Goal: Task Accomplishment & Management: Manage account settings

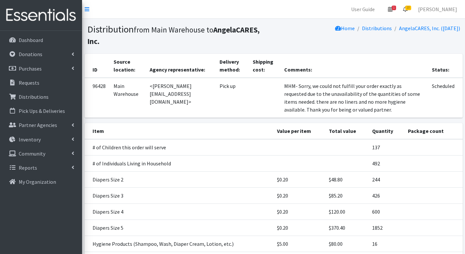
click at [413, 8] on link "10" at bounding box center [405, 9] width 15 height 13
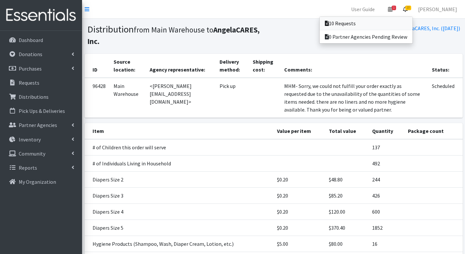
click at [388, 20] on link "10 Requests" at bounding box center [366, 23] width 93 height 13
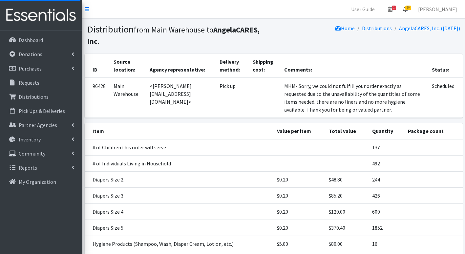
click at [411, 7] on span "10" at bounding box center [408, 8] width 6 height 5
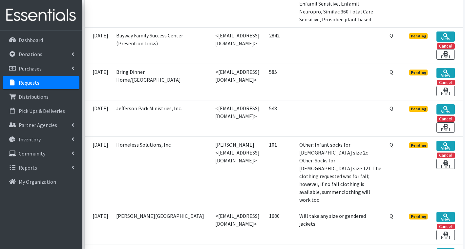
scroll to position [459, 0]
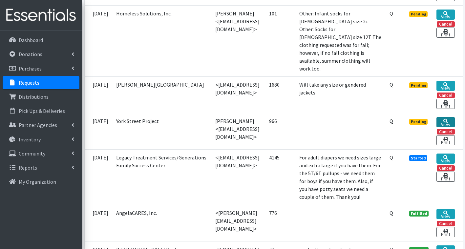
click at [454, 117] on link "View" at bounding box center [445, 122] width 18 height 10
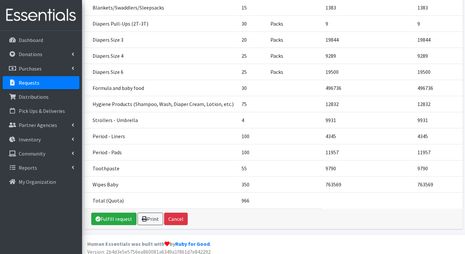
scroll to position [164, 0]
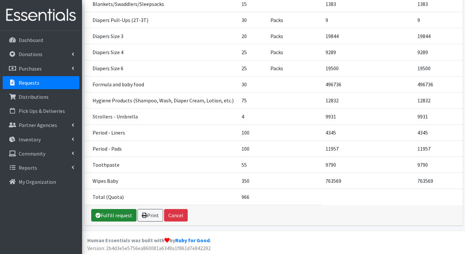
click at [119, 213] on link "Fulfill request" at bounding box center [113, 215] width 45 height 12
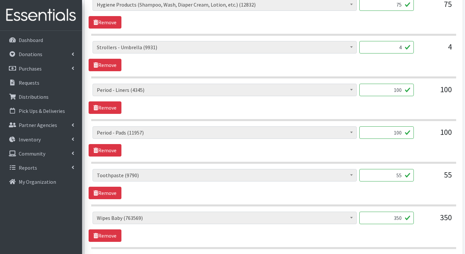
scroll to position [689, 0]
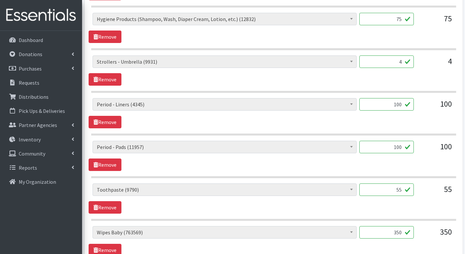
click at [403, 194] on input "55" at bounding box center [386, 189] width 54 height 12
type input "5"
type input "0"
click at [400, 105] on input "100" at bounding box center [386, 104] width 54 height 12
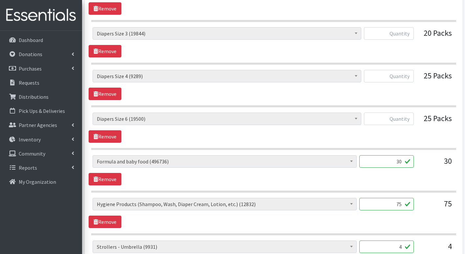
scroll to position [459, 0]
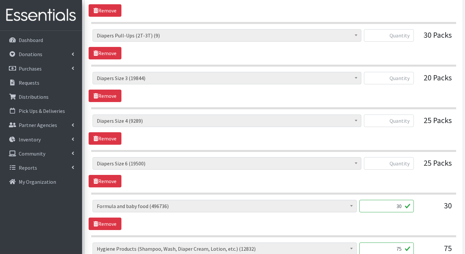
type input "0"
click at [403, 118] on input "text" at bounding box center [389, 121] width 50 height 12
type input "1250"
click at [409, 166] on input "text" at bounding box center [389, 163] width 50 height 12
type input "1250"
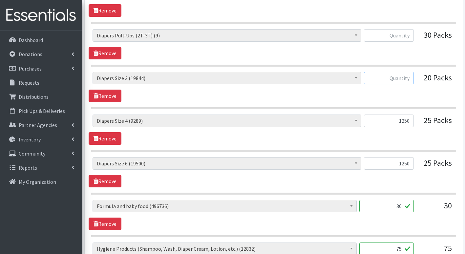
click at [412, 79] on input "text" at bounding box center [389, 78] width 50 height 12
type input "1000"
click at [406, 91] on div "# of Children this order will serve (75503) # of Individuals Living in Househol…" at bounding box center [274, 87] width 370 height 30
click at [403, 209] on input "30" at bounding box center [386, 206] width 54 height 12
type input "3"
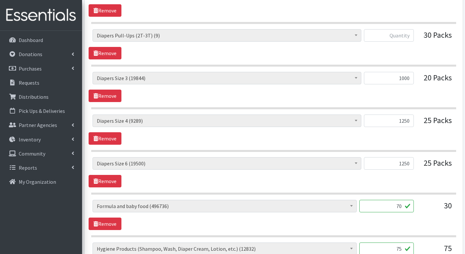
type input "70"
click at [434, 225] on div "# of Children this order will serve (75503) # of Individuals Living in Househol…" at bounding box center [274, 215] width 370 height 30
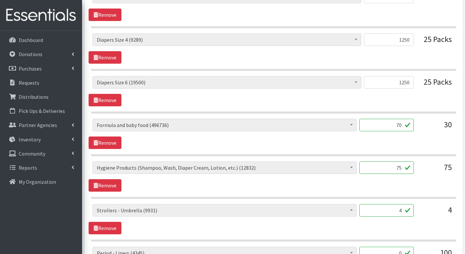
scroll to position [558, 0]
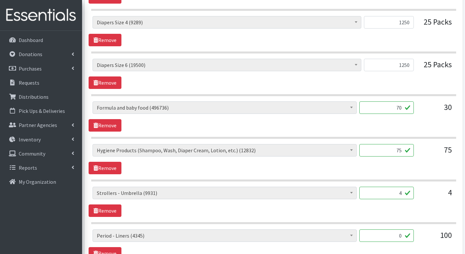
click at [404, 151] on input "75" at bounding box center [386, 150] width 54 height 12
type input "7"
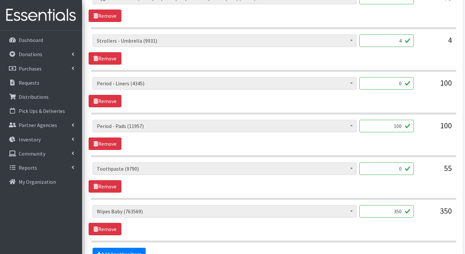
scroll to position [722, 0]
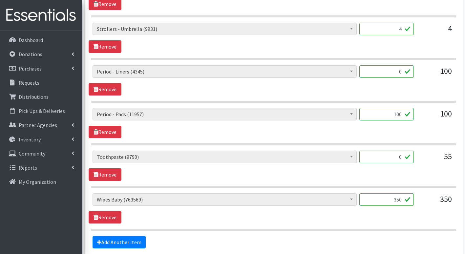
type input "0"
click at [403, 199] on input "350" at bounding box center [386, 199] width 54 height 12
type input "3"
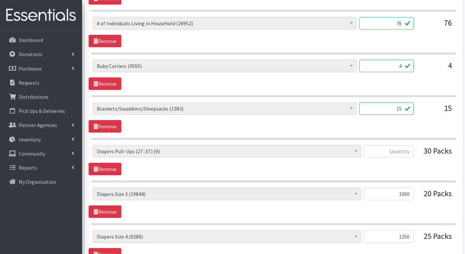
scroll to position [361, 0]
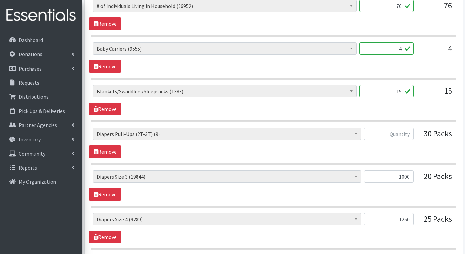
click at [402, 94] on input "15" at bounding box center [386, 91] width 54 height 12
type input "1"
type input "17"
click at [430, 106] on div "# of Children this order will serve (75503) # of Individuals Living in Househol…" at bounding box center [274, 100] width 370 height 30
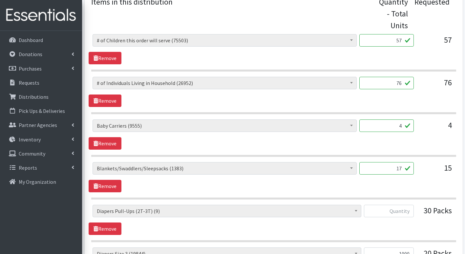
scroll to position [295, 0]
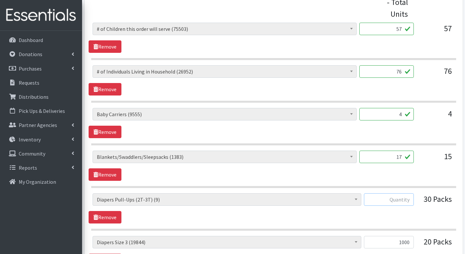
click at [408, 200] on input "text" at bounding box center [389, 199] width 50 height 12
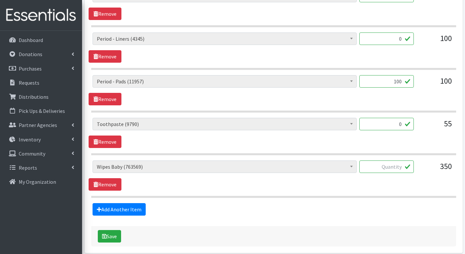
scroll to position [784, 0]
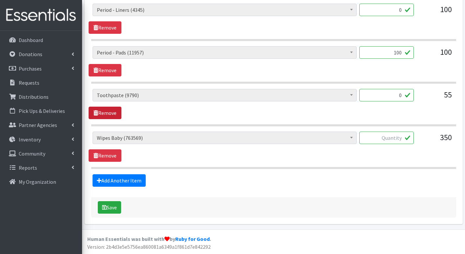
type input "0"
click at [108, 113] on link "Remove" at bounding box center [105, 113] width 33 height 12
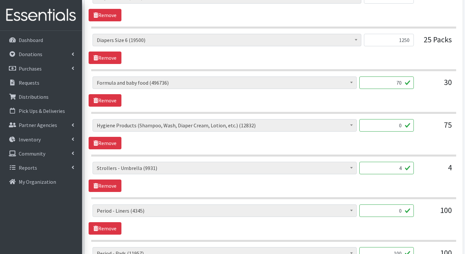
scroll to position [577, 0]
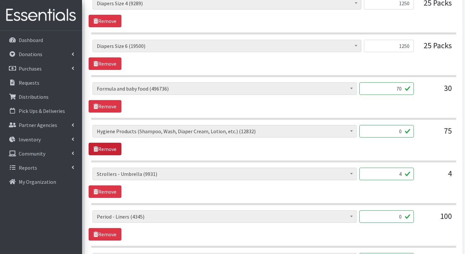
click at [111, 148] on link "Remove" at bounding box center [105, 149] width 33 height 12
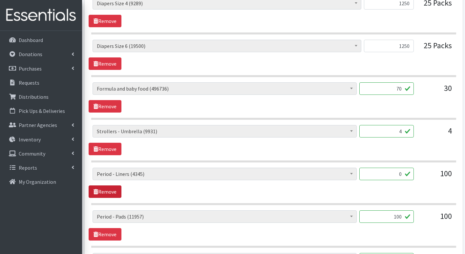
click at [106, 191] on link "Remove" at bounding box center [105, 191] width 33 height 12
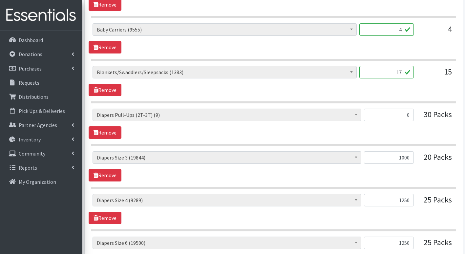
scroll to position [347, 0]
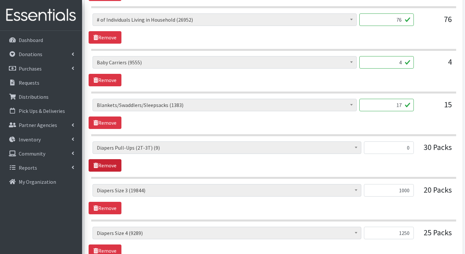
click at [115, 167] on link "Remove" at bounding box center [105, 165] width 33 height 12
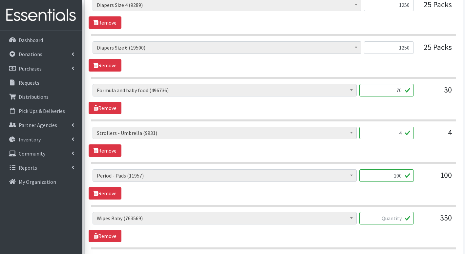
scroll to position [544, 0]
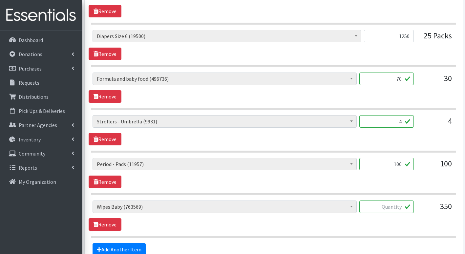
click at [402, 208] on input "text" at bounding box center [386, 206] width 54 height 12
type input "2880"
click at [414, 226] on div "# of Children this order will serve (75503) # of Individuals Living in Househol…" at bounding box center [274, 215] width 370 height 30
click at [404, 166] on input "100" at bounding box center [386, 164] width 54 height 12
click at [399, 165] on input "100" at bounding box center [386, 164] width 54 height 12
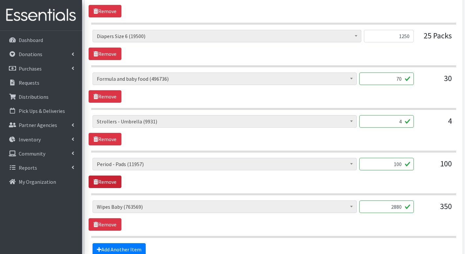
click at [112, 184] on link "Remove" at bounding box center [105, 182] width 33 height 12
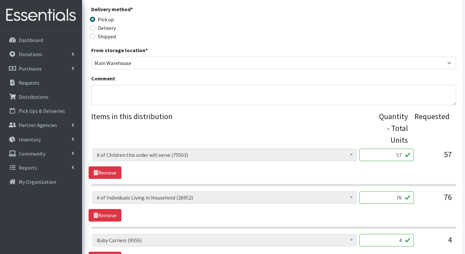
scroll to position [150, 0]
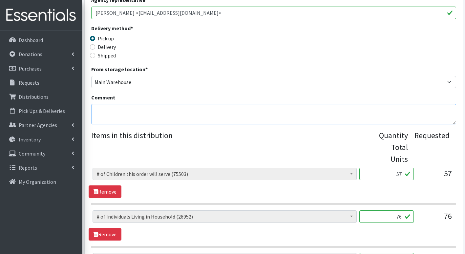
click at [132, 118] on textarea "Comment" at bounding box center [273, 114] width 365 height 20
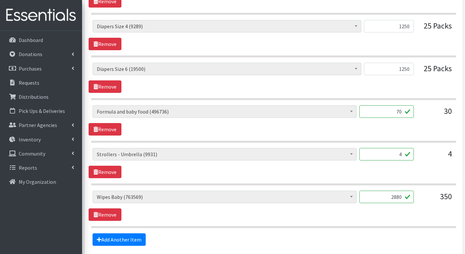
scroll to position [570, 0]
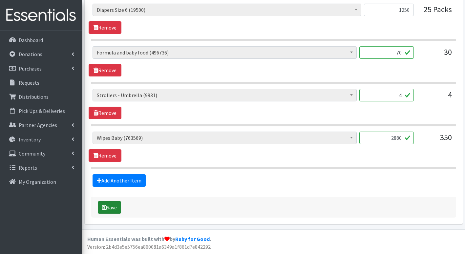
type textarea "MHM- Sorry, we could not fulfill your order exactly as requested due to the una…"
click at [113, 207] on button "Save" at bounding box center [109, 207] width 23 height 12
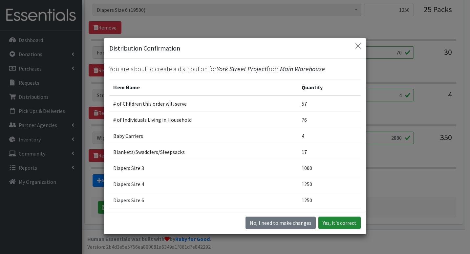
click at [346, 225] on button "Yes, it's correct" at bounding box center [339, 223] width 42 height 12
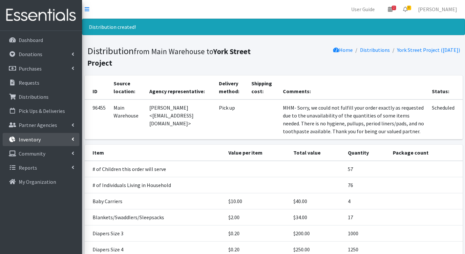
click at [41, 139] on link "Inventory" at bounding box center [41, 139] width 77 height 13
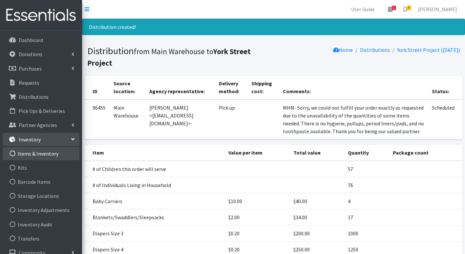
click at [54, 152] on link "Items & Inventory" at bounding box center [41, 153] width 77 height 13
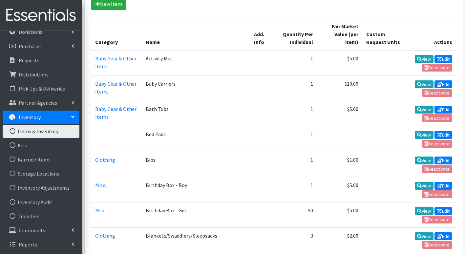
scroll to position [164, 0]
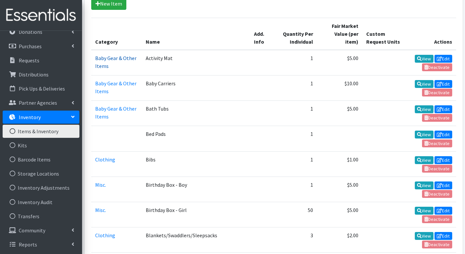
click at [108, 55] on link "Baby Gear & Other Items" at bounding box center [115, 62] width 41 height 14
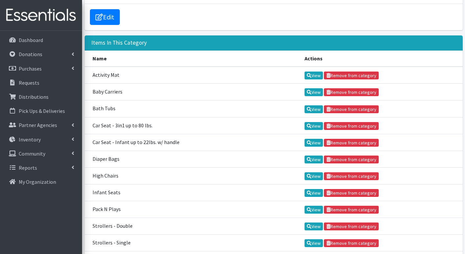
scroll to position [98, 0]
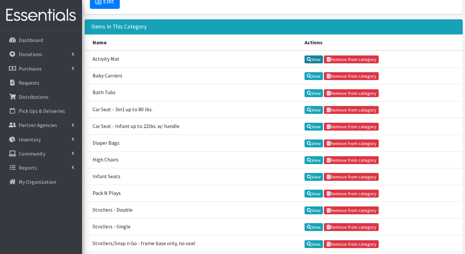
click at [311, 60] on link "View" at bounding box center [313, 59] width 19 height 8
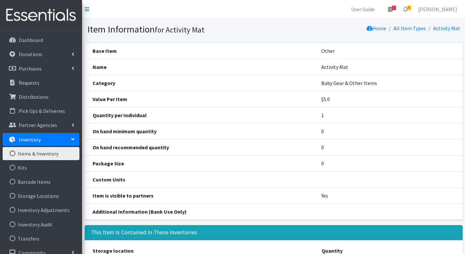
click at [48, 152] on link "Items & Inventory" at bounding box center [41, 153] width 77 height 13
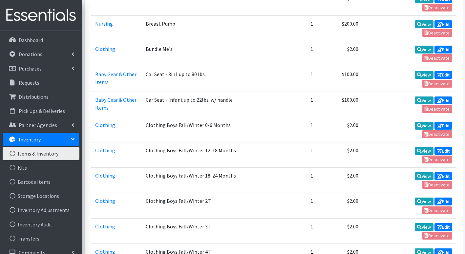
scroll to position [427, 0]
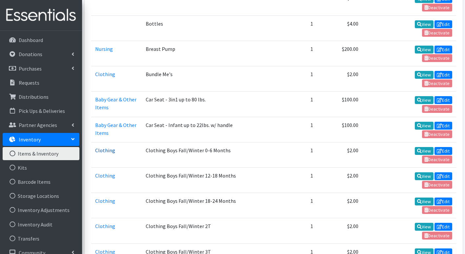
click at [107, 147] on link "Clothing" at bounding box center [105, 150] width 20 height 7
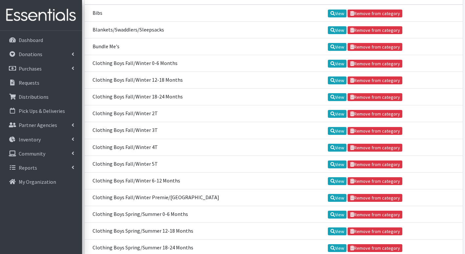
scroll to position [131, 0]
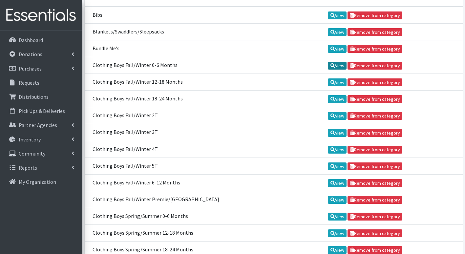
click at [328, 64] on link "View" at bounding box center [337, 66] width 19 height 8
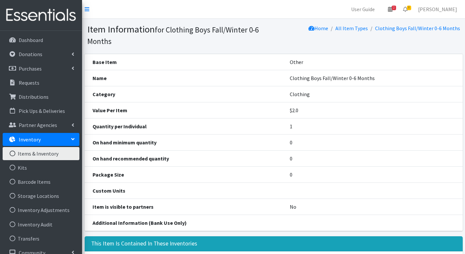
click at [157, 147] on th "On hand minimum quantity" at bounding box center [183, 143] width 197 height 16
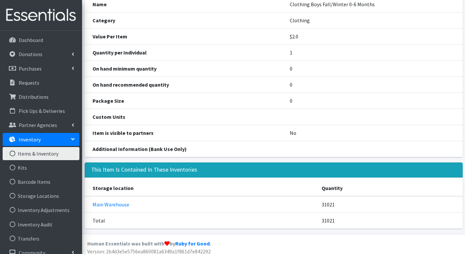
scroll to position [78, 0]
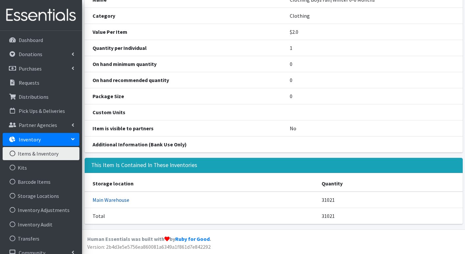
click at [117, 202] on link "Main Warehouse" at bounding box center [111, 200] width 37 height 7
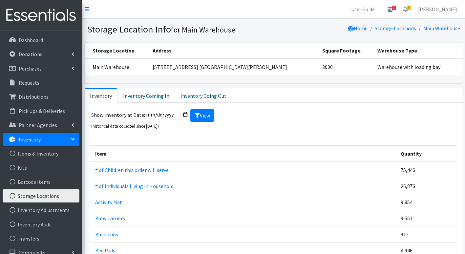
click at [55, 136] on link "Inventory" at bounding box center [41, 139] width 77 height 13
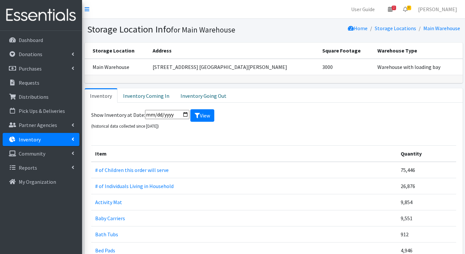
click at [55, 136] on link "Inventory" at bounding box center [41, 139] width 77 height 13
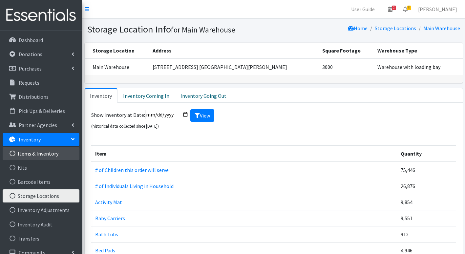
click at [53, 151] on link "Items & Inventory" at bounding box center [41, 153] width 77 height 13
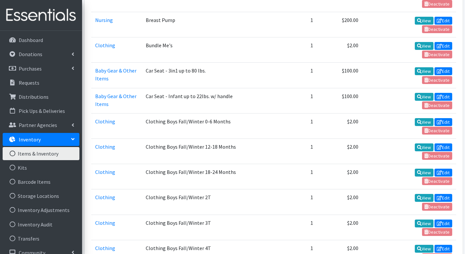
scroll to position [459, 0]
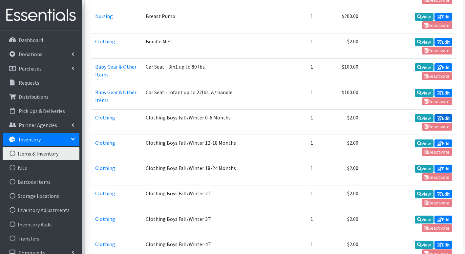
click at [446, 114] on link "Edit" at bounding box center [443, 118] width 18 height 8
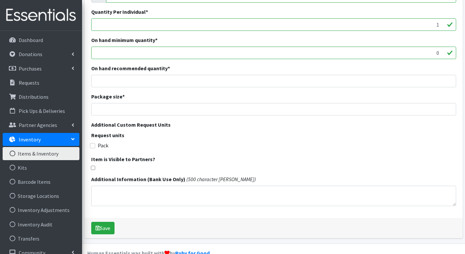
scroll to position [188, 0]
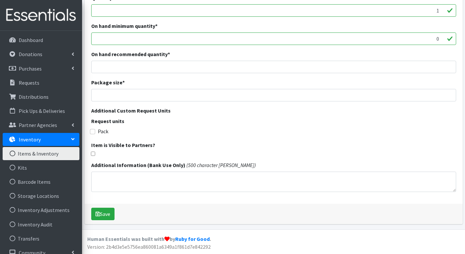
click at [92, 153] on input "checkbox" at bounding box center [93, 154] width 4 height 4
checkbox input "true"
click at [108, 212] on button "Save" at bounding box center [102, 214] width 23 height 12
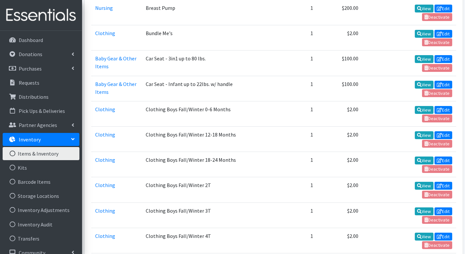
scroll to position [492, 0]
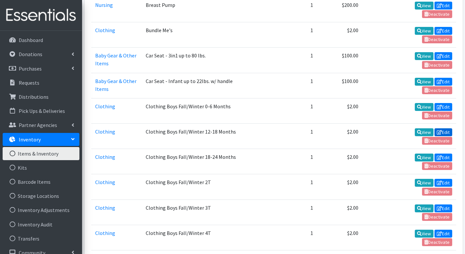
click at [445, 128] on link "Edit" at bounding box center [443, 132] width 18 height 8
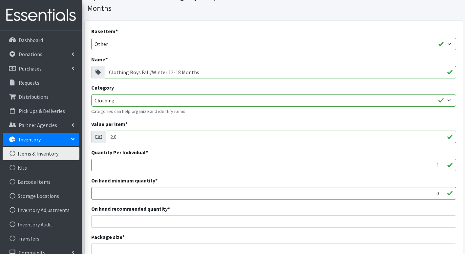
scroll to position [188, 0]
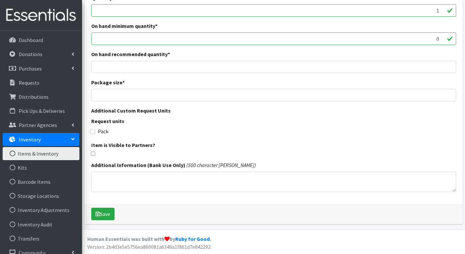
click at [94, 154] on input "checkbox" at bounding box center [93, 154] width 4 height 4
checkbox input "true"
click at [103, 215] on button "Save" at bounding box center [102, 214] width 23 height 12
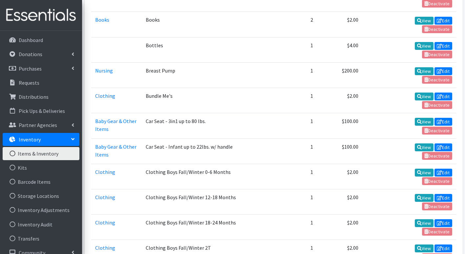
scroll to position [459, 0]
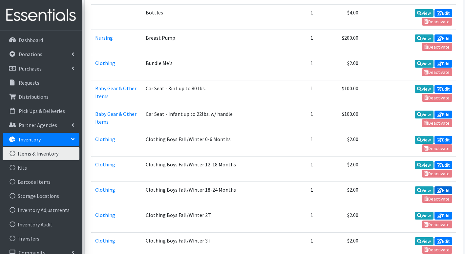
click at [441, 188] on icon at bounding box center [439, 190] width 5 height 5
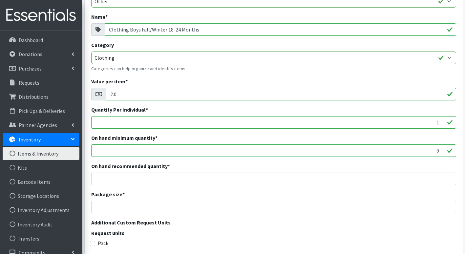
scroll to position [188, 0]
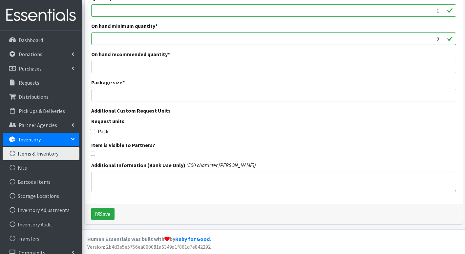
click at [92, 153] on input "checkbox" at bounding box center [93, 154] width 4 height 4
checkbox input "true"
click at [104, 212] on button "Save" at bounding box center [102, 214] width 23 height 12
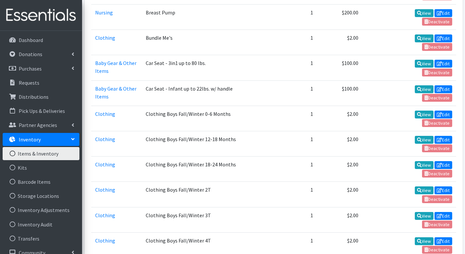
scroll to position [492, 0]
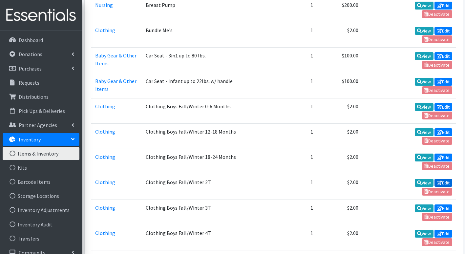
click at [446, 179] on link "Edit" at bounding box center [443, 183] width 18 height 8
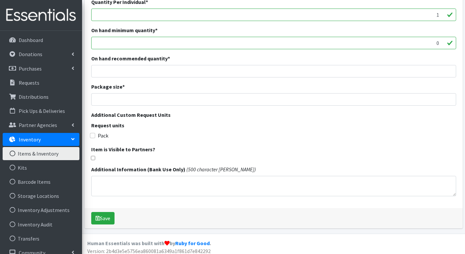
scroll to position [177, 0]
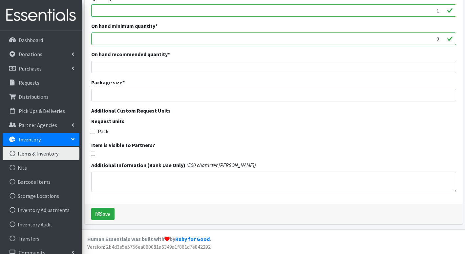
click at [95, 155] on input "checkbox" at bounding box center [93, 154] width 4 height 4
checkbox input "true"
click at [100, 215] on button "Save" at bounding box center [102, 214] width 23 height 12
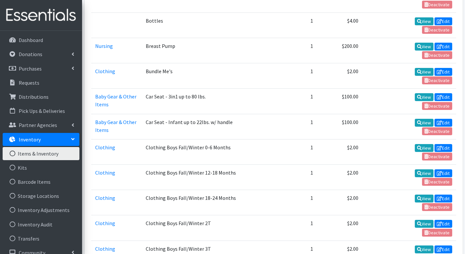
scroll to position [492, 0]
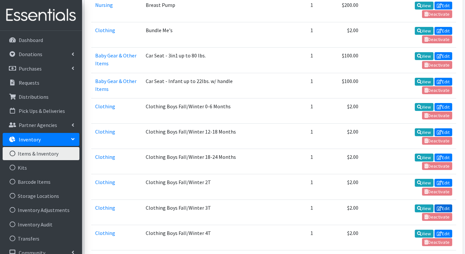
click at [445, 204] on link "Edit" at bounding box center [443, 208] width 18 height 8
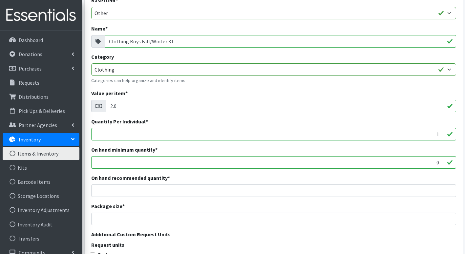
scroll to position [164, 0]
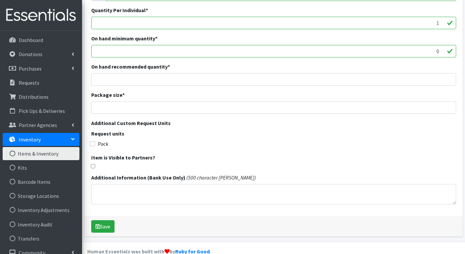
click at [92, 166] on input "checkbox" at bounding box center [93, 166] width 4 height 4
checkbox input "true"
click at [107, 228] on button "Save" at bounding box center [102, 226] width 23 height 12
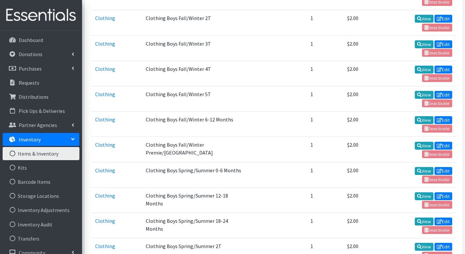
scroll to position [623, 0]
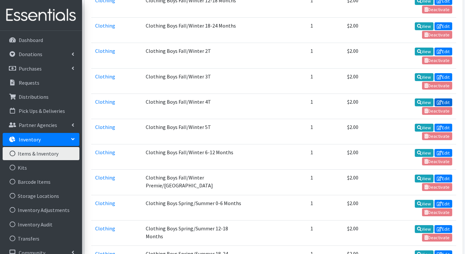
click at [444, 98] on link "Edit" at bounding box center [443, 102] width 18 height 8
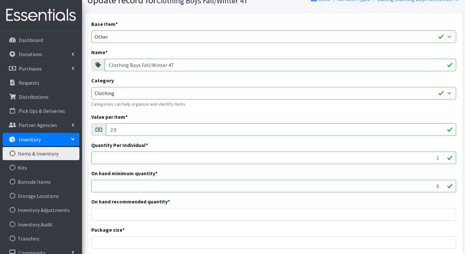
scroll to position [177, 0]
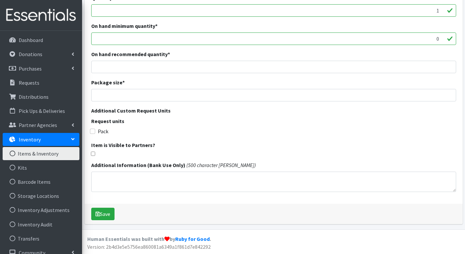
click at [93, 151] on div "Item is Visible to Partners?" at bounding box center [273, 148] width 365 height 15
click at [92, 152] on input "checkbox" at bounding box center [93, 154] width 4 height 4
checkbox input "true"
click at [103, 212] on button "Save" at bounding box center [102, 214] width 23 height 12
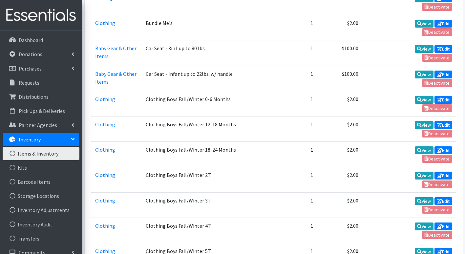
scroll to position [525, 0]
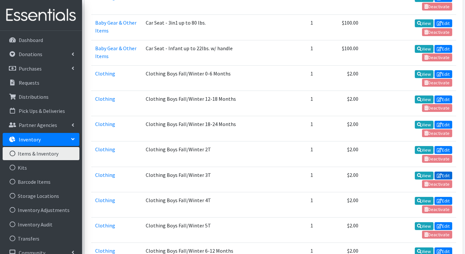
click at [445, 172] on link "Edit" at bounding box center [443, 176] width 18 height 8
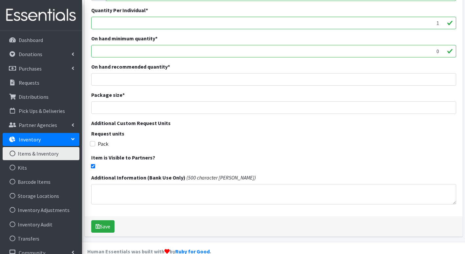
scroll to position [177, 0]
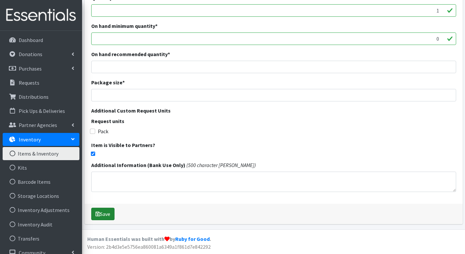
click at [103, 214] on button "Save" at bounding box center [102, 214] width 23 height 12
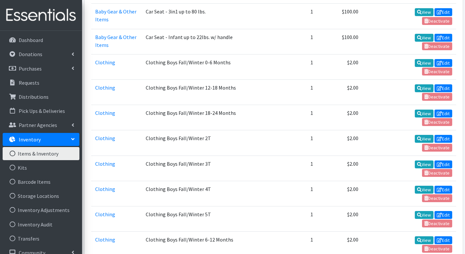
scroll to position [558, 0]
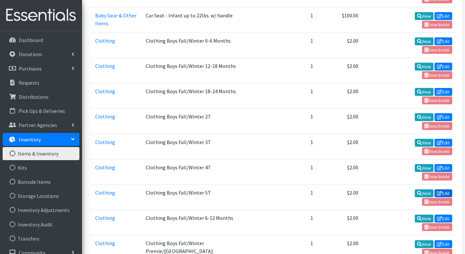
click at [444, 189] on link "Edit" at bounding box center [443, 193] width 18 height 8
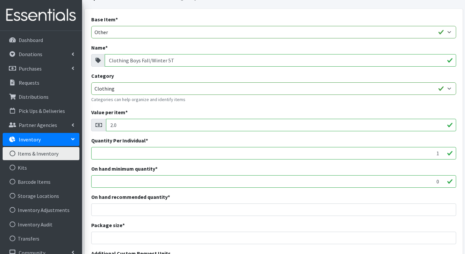
scroll to position [177, 0]
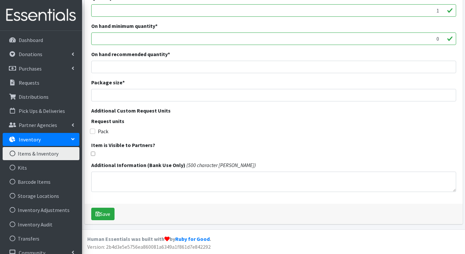
click at [92, 154] on input "checkbox" at bounding box center [93, 154] width 4 height 4
checkbox input "true"
click at [111, 215] on button "Save" at bounding box center [102, 214] width 23 height 12
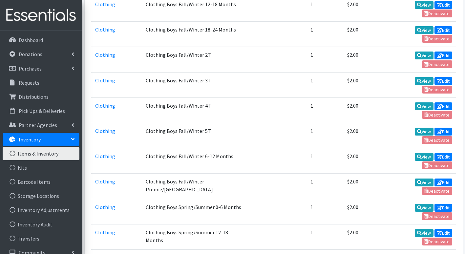
scroll to position [623, 0]
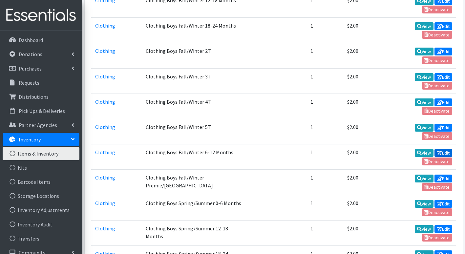
click at [446, 149] on link "Edit" at bounding box center [443, 153] width 18 height 8
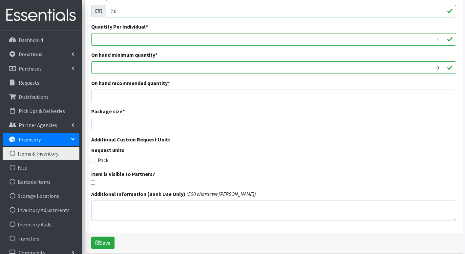
scroll to position [164, 0]
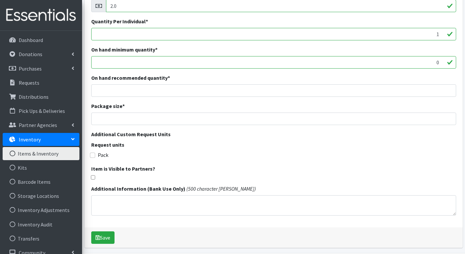
click at [94, 177] on input "checkbox" at bounding box center [93, 177] width 4 height 4
checkbox input "true"
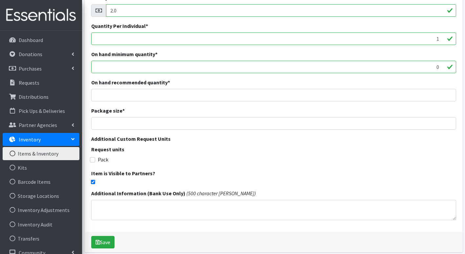
scroll to position [188, 0]
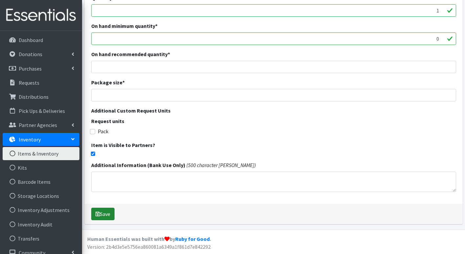
click at [106, 213] on button "Save" at bounding box center [102, 214] width 23 height 12
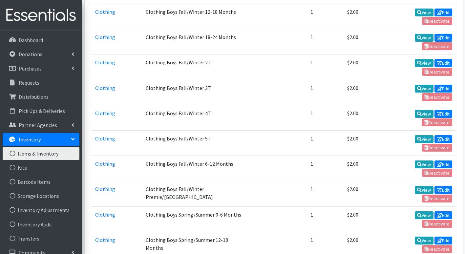
scroll to position [623, 0]
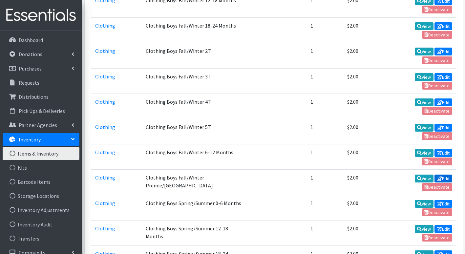
click at [446, 175] on link "Edit" at bounding box center [443, 179] width 18 height 8
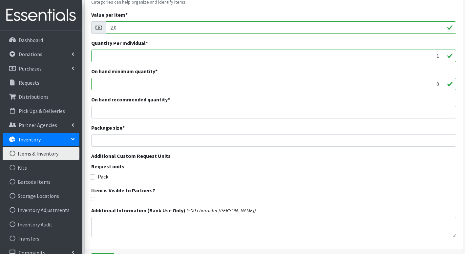
scroll to position [188, 0]
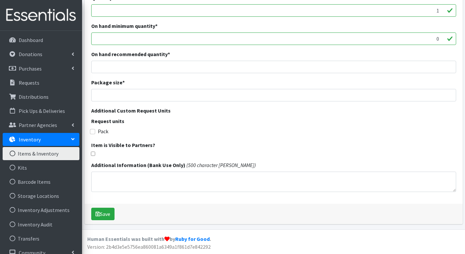
click at [94, 152] on input "checkbox" at bounding box center [93, 154] width 4 height 4
checkbox input "true"
click at [103, 214] on button "Save" at bounding box center [102, 214] width 23 height 12
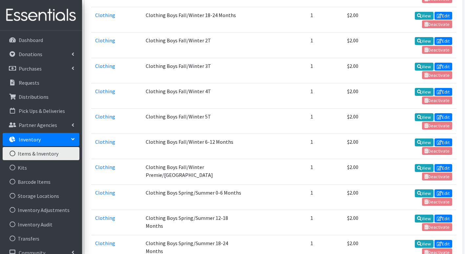
scroll to position [623, 0]
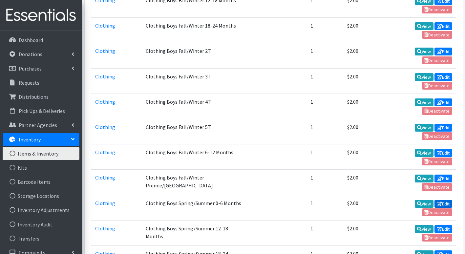
click at [444, 200] on link "Edit" at bounding box center [443, 204] width 18 height 8
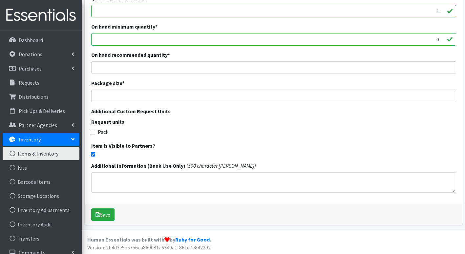
scroll to position [188, 0]
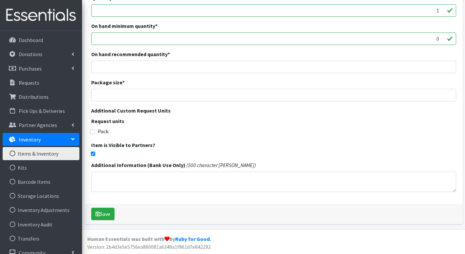
click at [92, 152] on input "checkbox" at bounding box center [93, 154] width 4 height 4
checkbox input "false"
click at [102, 215] on button "Save" at bounding box center [102, 214] width 23 height 12
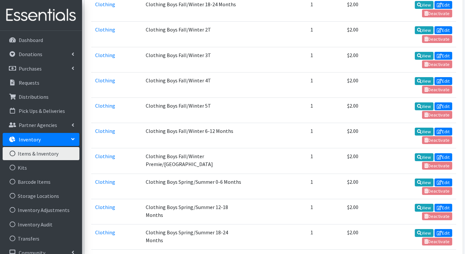
scroll to position [656, 0]
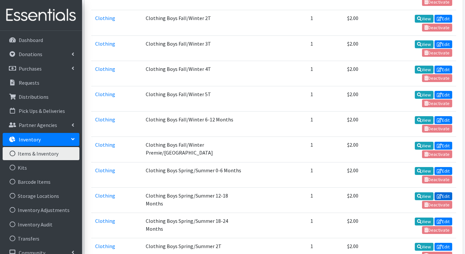
click at [446, 192] on link "Edit" at bounding box center [443, 196] width 18 height 8
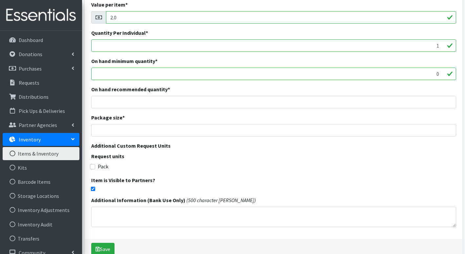
scroll to position [188, 0]
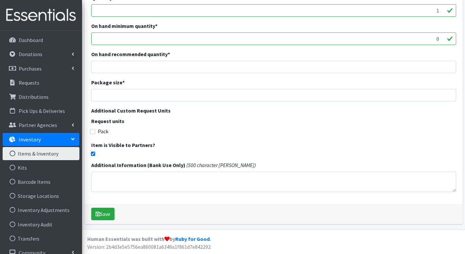
click at [94, 154] on input "checkbox" at bounding box center [93, 154] width 4 height 4
checkbox input "false"
click at [109, 212] on button "Save" at bounding box center [102, 214] width 23 height 12
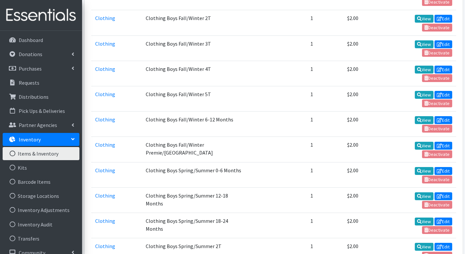
scroll to position [689, 0]
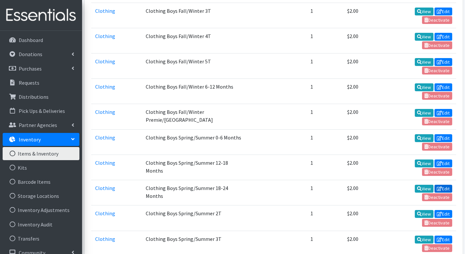
click at [442, 185] on link "Edit" at bounding box center [443, 189] width 18 height 8
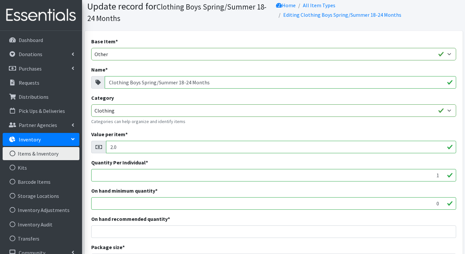
scroll to position [164, 0]
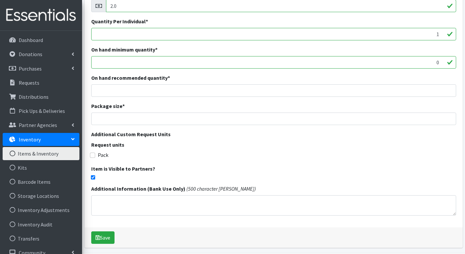
click at [94, 176] on input "checkbox" at bounding box center [93, 177] width 4 height 4
checkbox input "false"
click at [105, 237] on button "Save" at bounding box center [102, 237] width 23 height 12
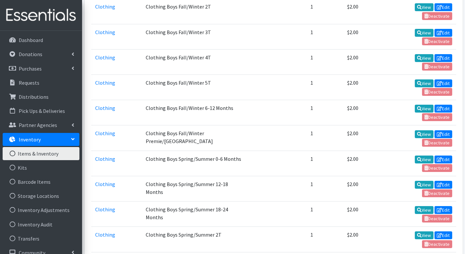
scroll to position [689, 0]
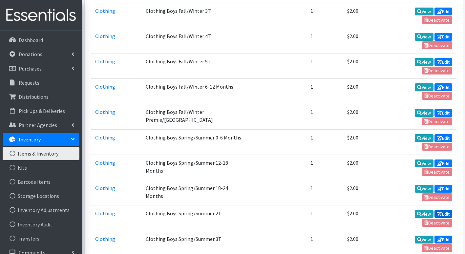
click at [446, 210] on link "Edit" at bounding box center [443, 214] width 18 height 8
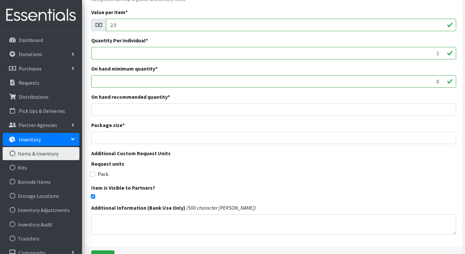
scroll to position [164, 0]
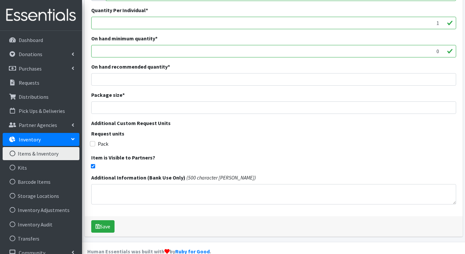
click at [93, 165] on input "checkbox" at bounding box center [93, 166] width 4 height 4
checkbox input "false"
click at [105, 229] on button "Save" at bounding box center [102, 226] width 23 height 12
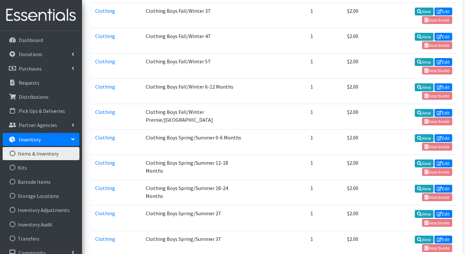
scroll to position [722, 0]
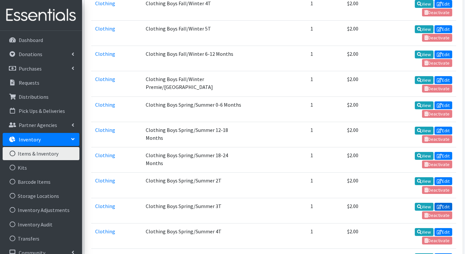
click at [447, 203] on link "Edit" at bounding box center [443, 207] width 18 height 8
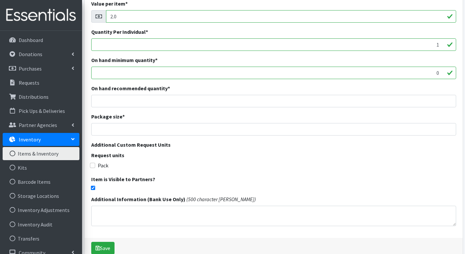
scroll to position [164, 0]
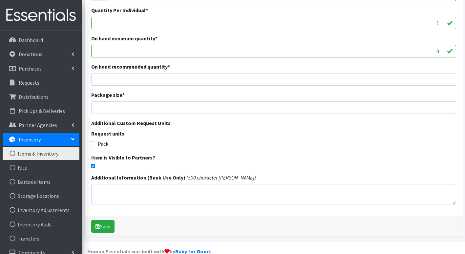
click at [91, 165] on input "checkbox" at bounding box center [93, 166] width 4 height 4
checkbox input "false"
click at [108, 225] on button "Save" at bounding box center [102, 226] width 23 height 12
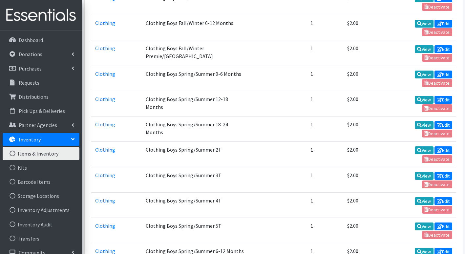
scroll to position [787, 0]
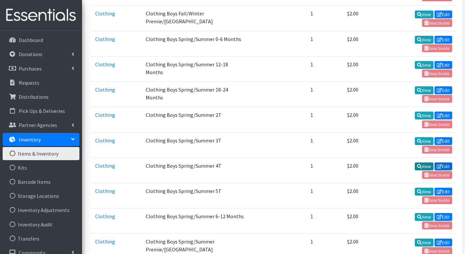
click at [446, 162] on link "Edit" at bounding box center [443, 166] width 18 height 8
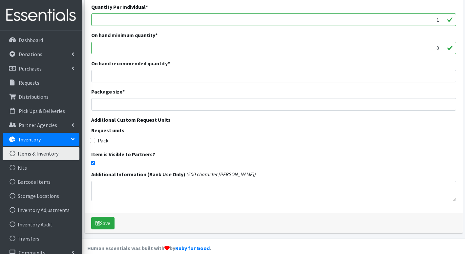
scroll to position [177, 0]
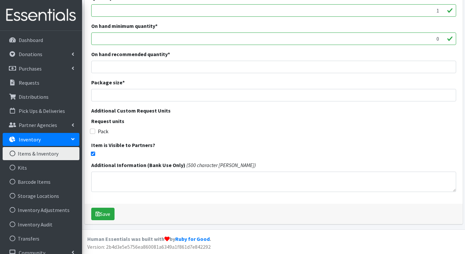
click at [91, 152] on input "checkbox" at bounding box center [93, 154] width 4 height 4
checkbox input "false"
click at [105, 215] on button "Save" at bounding box center [102, 214] width 23 height 12
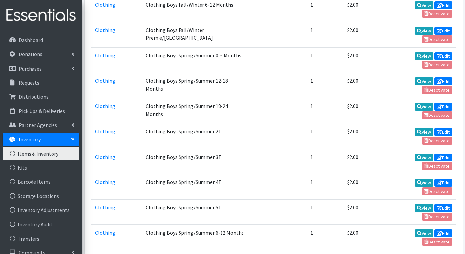
scroll to position [787, 0]
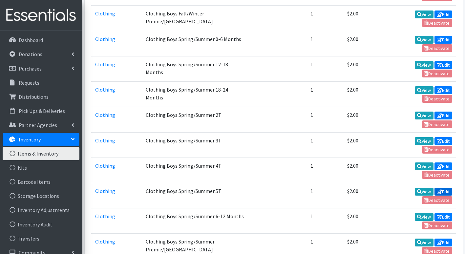
click at [448, 188] on link "Edit" at bounding box center [443, 192] width 18 height 8
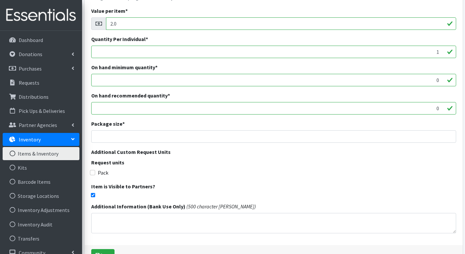
scroll to position [164, 0]
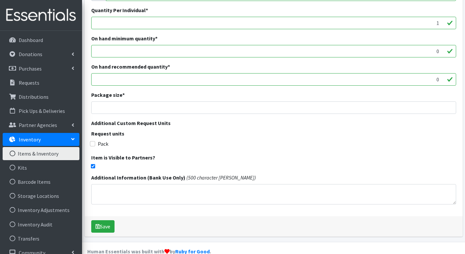
click at [93, 164] on input "checkbox" at bounding box center [93, 166] width 4 height 4
checkbox input "false"
click at [108, 226] on button "Save" at bounding box center [102, 226] width 23 height 12
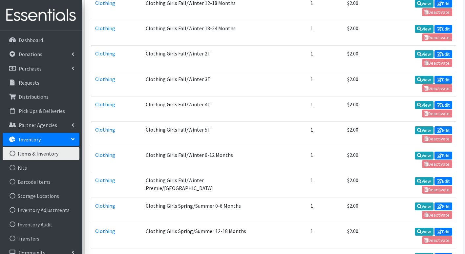
scroll to position [1083, 0]
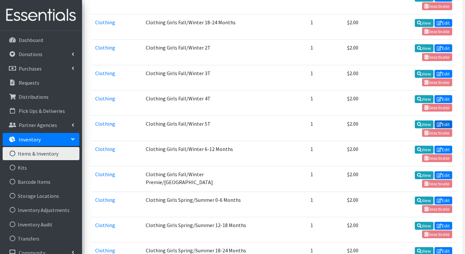
click at [447, 120] on link "Edit" at bounding box center [443, 124] width 18 height 8
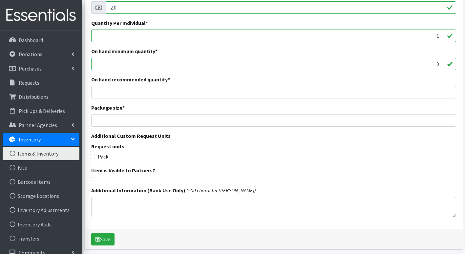
scroll to position [144, 0]
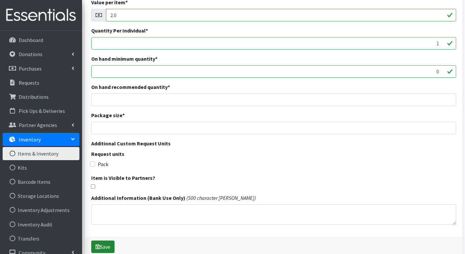
click at [104, 248] on button "Save" at bounding box center [102, 246] width 23 height 12
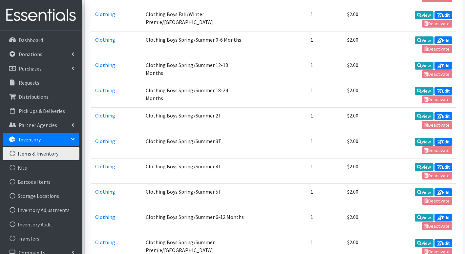
scroll to position [787, 0]
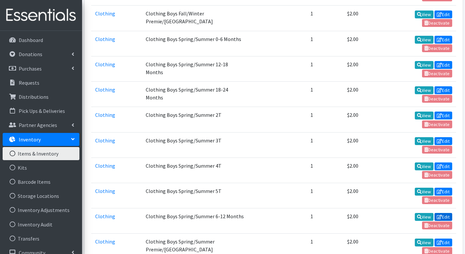
click at [445, 213] on link "Edit" at bounding box center [443, 217] width 18 height 8
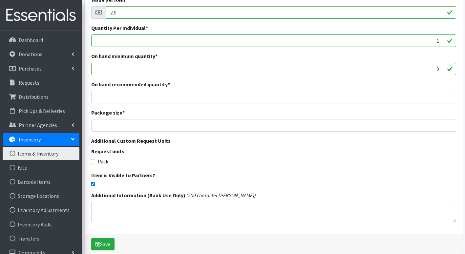
scroll to position [164, 0]
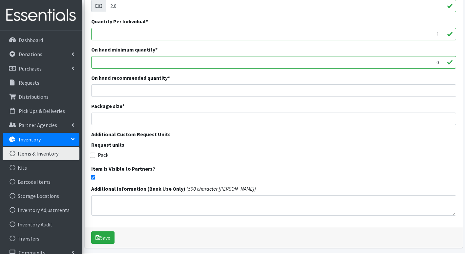
click at [93, 176] on input "checkbox" at bounding box center [93, 177] width 4 height 4
checkbox input "false"
click at [109, 238] on button "Save" at bounding box center [102, 237] width 23 height 12
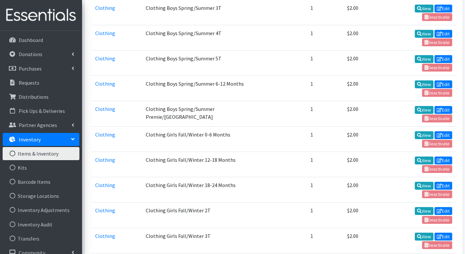
scroll to position [919, 0]
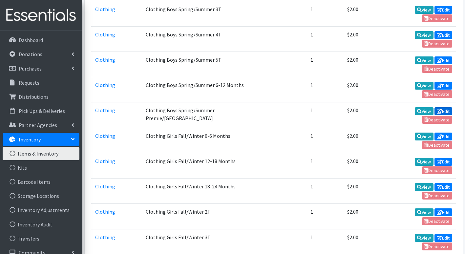
click at [445, 107] on link "Edit" at bounding box center [443, 111] width 18 height 8
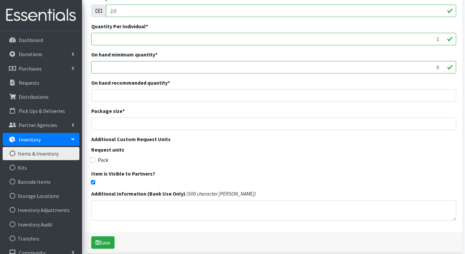
scroll to position [188, 0]
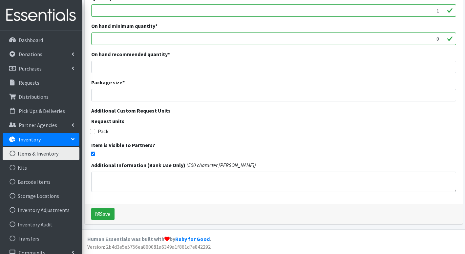
click at [93, 153] on input "checkbox" at bounding box center [93, 154] width 4 height 4
checkbox input "false"
click at [106, 215] on button "Save" at bounding box center [102, 214] width 23 height 12
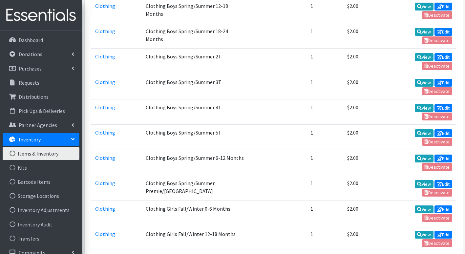
scroll to position [853, 0]
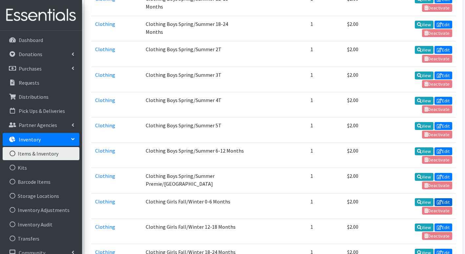
click at [447, 198] on link "Edit" at bounding box center [443, 202] width 18 height 8
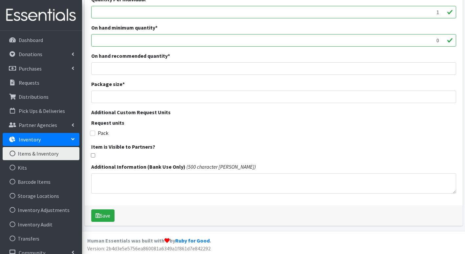
scroll to position [188, 0]
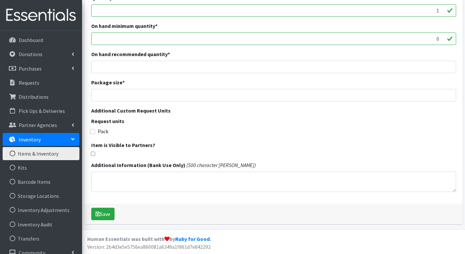
click at [93, 154] on input "checkbox" at bounding box center [93, 154] width 4 height 4
checkbox input "true"
click at [106, 213] on button "Save" at bounding box center [102, 214] width 23 height 12
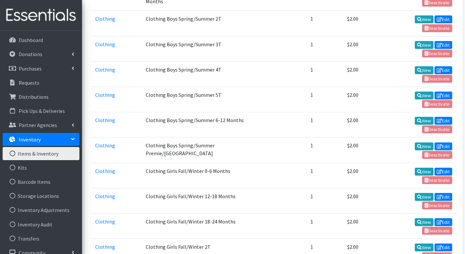
scroll to position [919, 0]
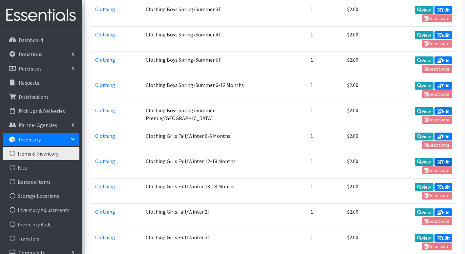
click at [443, 158] on link "Edit" at bounding box center [443, 162] width 18 height 8
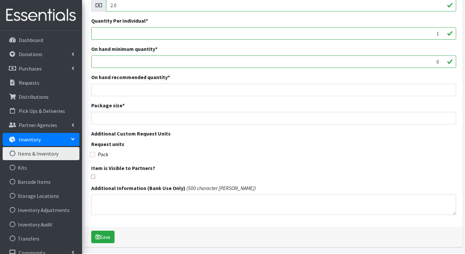
scroll to position [188, 0]
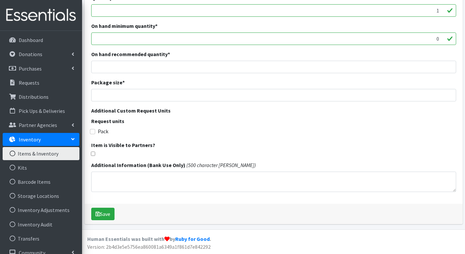
click at [93, 154] on input "checkbox" at bounding box center [93, 154] width 4 height 4
checkbox input "true"
click at [109, 214] on button "Save" at bounding box center [102, 214] width 23 height 12
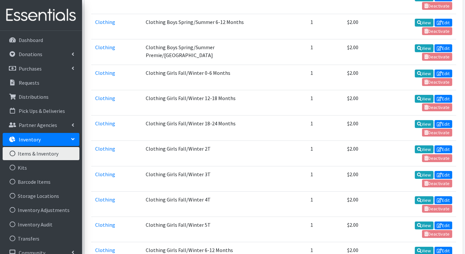
scroll to position [984, 0]
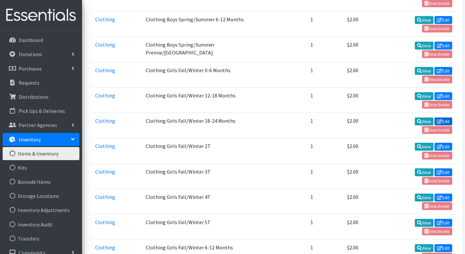
click at [444, 117] on link "Edit" at bounding box center [443, 121] width 18 height 8
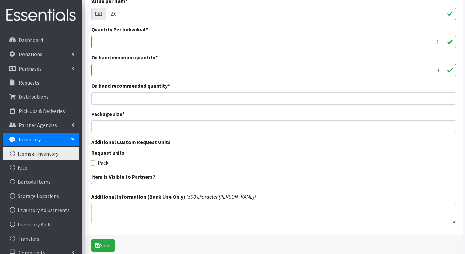
scroll to position [164, 0]
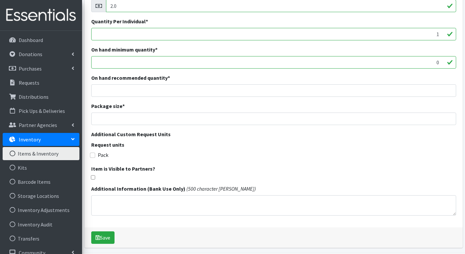
click at [94, 177] on input "checkbox" at bounding box center [93, 177] width 4 height 4
checkbox input "true"
click at [106, 238] on button "Save" at bounding box center [102, 237] width 23 height 12
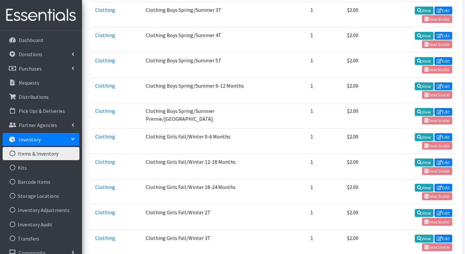
scroll to position [919, 0]
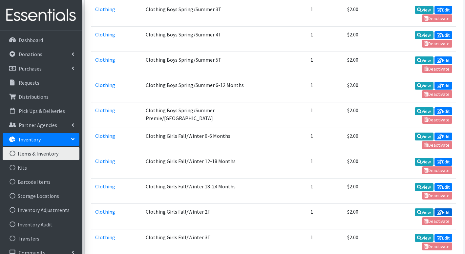
click at [445, 208] on link "Edit" at bounding box center [443, 212] width 18 height 8
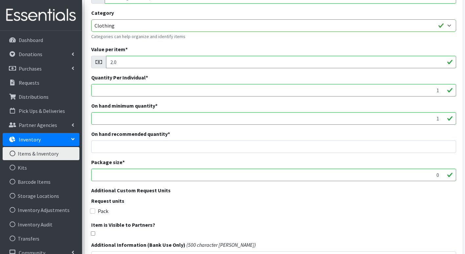
scroll to position [131, 0]
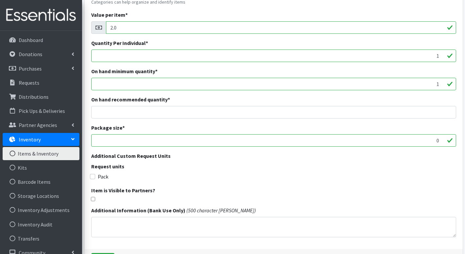
click at [93, 199] on input "checkbox" at bounding box center [93, 199] width 4 height 4
checkbox input "true"
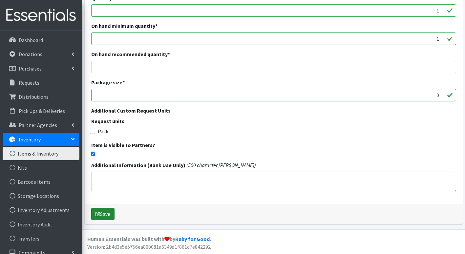
click at [107, 214] on button "Save" at bounding box center [102, 214] width 23 height 12
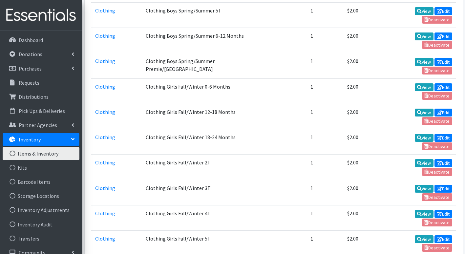
scroll to position [984, 0]
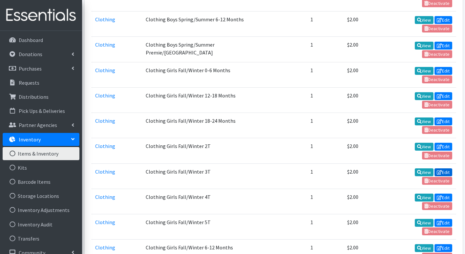
click at [440, 170] on icon at bounding box center [439, 172] width 5 height 5
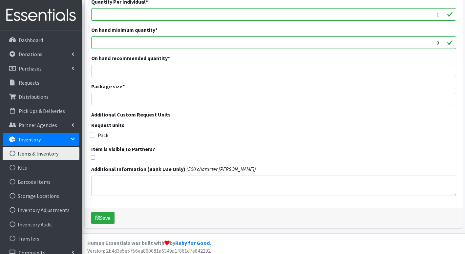
scroll to position [177, 0]
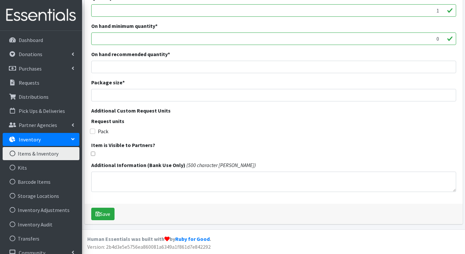
click at [92, 154] on input "checkbox" at bounding box center [93, 154] width 4 height 4
checkbox input "true"
click at [105, 213] on button "Save" at bounding box center [102, 214] width 23 height 12
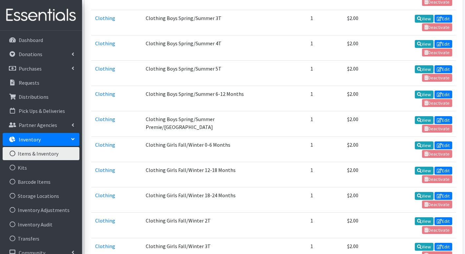
scroll to position [951, 0]
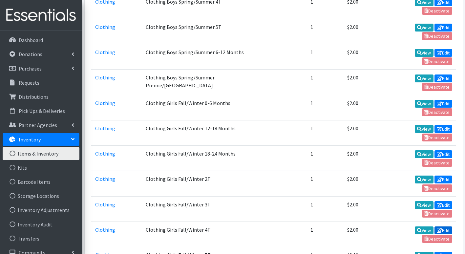
click at [446, 226] on link "Edit" at bounding box center [443, 230] width 18 height 8
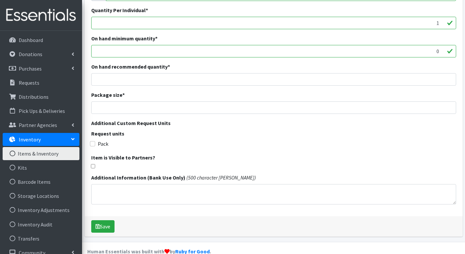
scroll to position [177, 0]
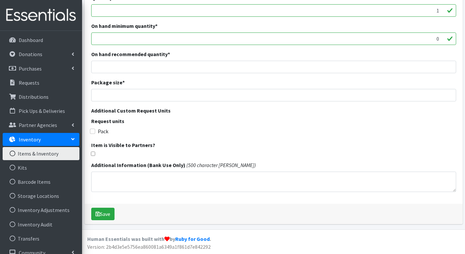
click at [94, 154] on input "checkbox" at bounding box center [93, 154] width 4 height 4
checkbox input "true"
click at [105, 216] on button "Save" at bounding box center [102, 214] width 23 height 12
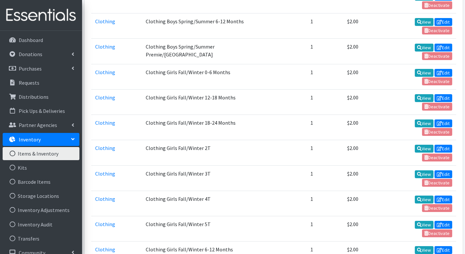
scroll to position [1017, 0]
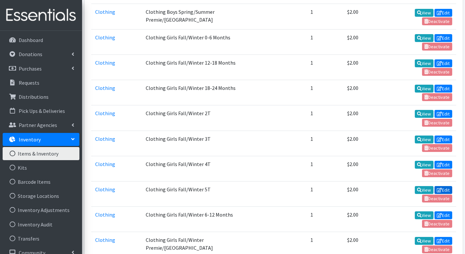
click at [447, 186] on link "Edit" at bounding box center [443, 190] width 18 height 8
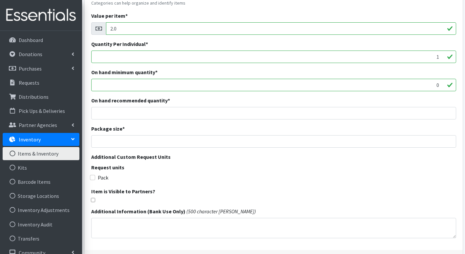
scroll to position [131, 0]
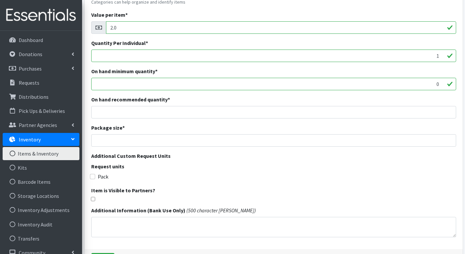
click at [93, 200] on input "checkbox" at bounding box center [93, 199] width 4 height 4
checkbox input "true"
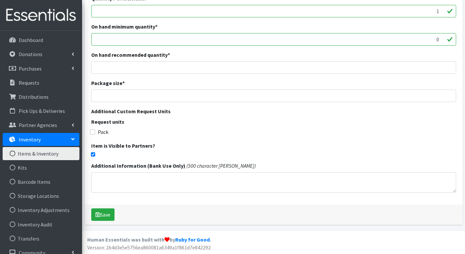
scroll to position [177, 0]
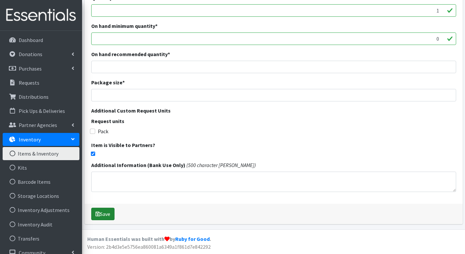
click at [108, 213] on button "Save" at bounding box center [102, 214] width 23 height 12
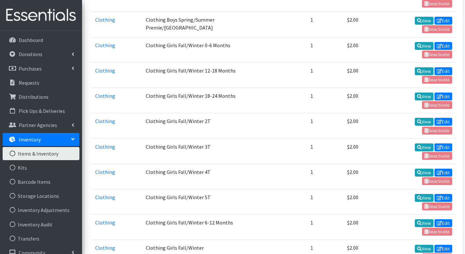
scroll to position [1017, 0]
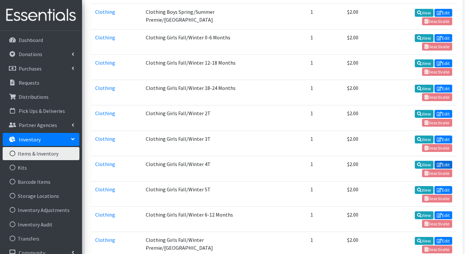
click at [446, 161] on link "Edit" at bounding box center [443, 165] width 18 height 8
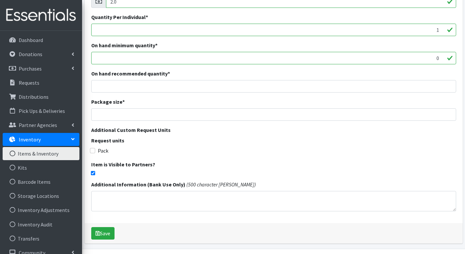
scroll to position [164, 0]
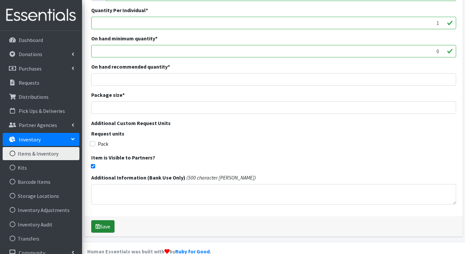
click at [110, 225] on button "Save" at bounding box center [102, 226] width 23 height 12
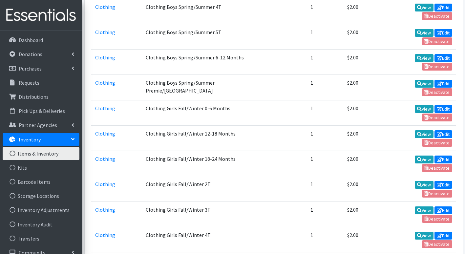
scroll to position [984, 0]
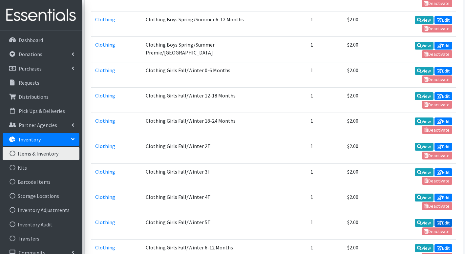
click at [443, 219] on link "Edit" at bounding box center [443, 223] width 18 height 8
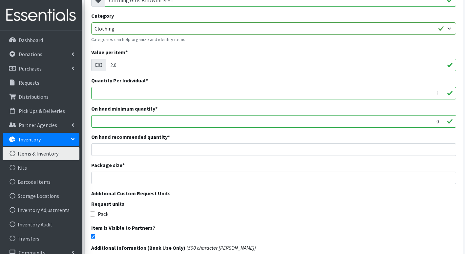
scroll to position [144, 0]
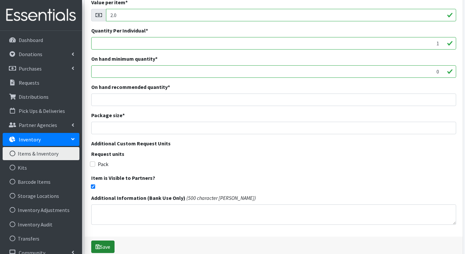
click at [111, 246] on button "Save" at bounding box center [102, 246] width 23 height 12
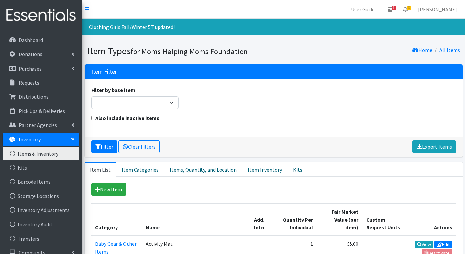
scroll to position [1050, 0]
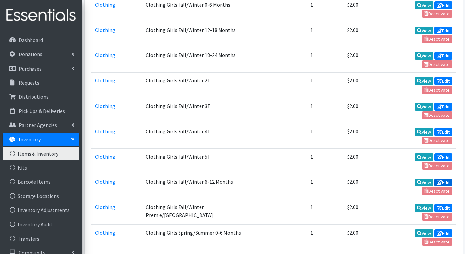
click at [445, 178] on link "Edit" at bounding box center [443, 182] width 18 height 8
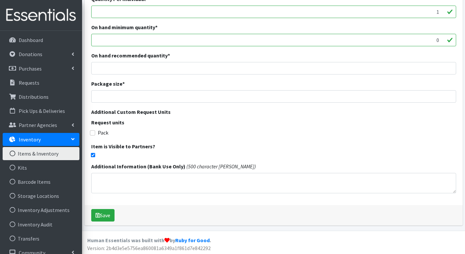
scroll to position [188, 0]
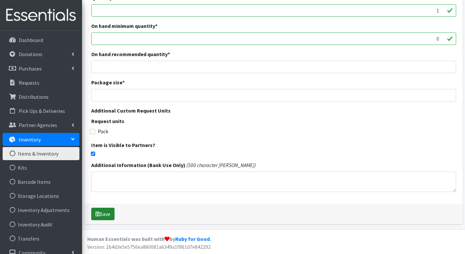
click at [106, 214] on button "Save" at bounding box center [102, 214] width 23 height 12
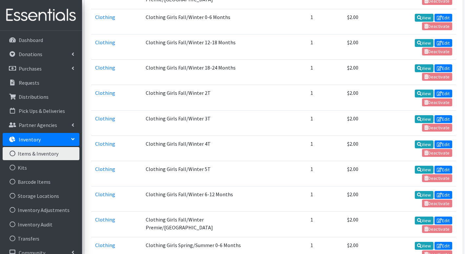
scroll to position [1050, 0]
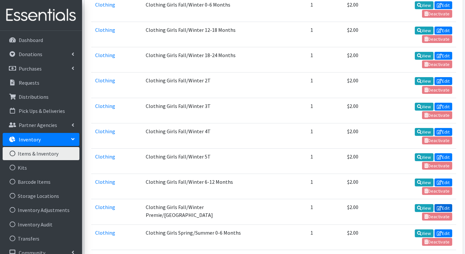
click at [446, 204] on link "Edit" at bounding box center [443, 208] width 18 height 8
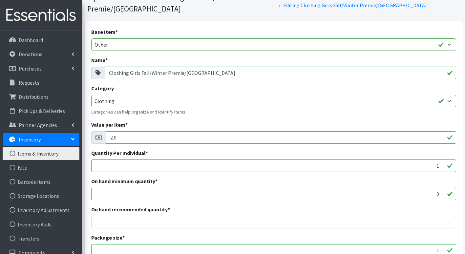
scroll to position [188, 0]
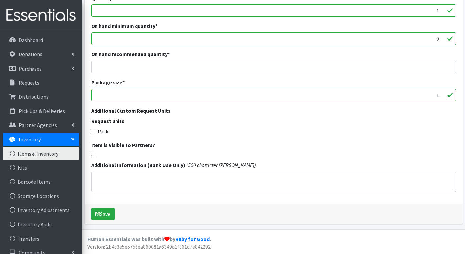
click at [92, 153] on input "checkbox" at bounding box center [93, 154] width 4 height 4
checkbox input "true"
click at [103, 213] on button "Save" at bounding box center [102, 214] width 23 height 12
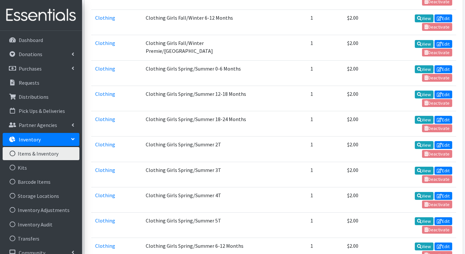
scroll to position [1181, 0]
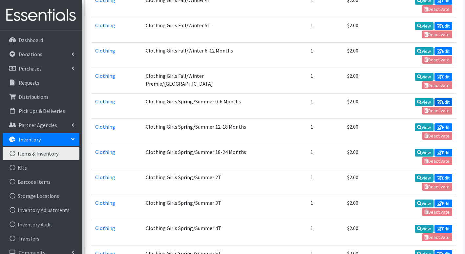
click at [447, 98] on link "Edit" at bounding box center [443, 102] width 18 height 8
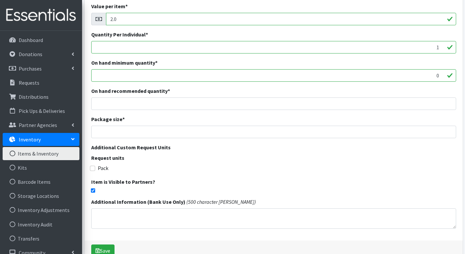
scroll to position [188, 0]
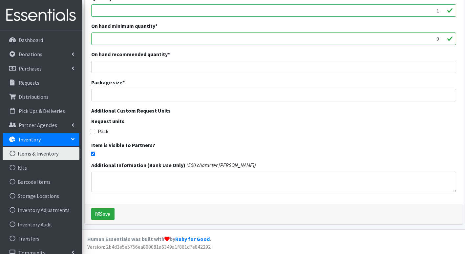
click at [92, 154] on input "checkbox" at bounding box center [93, 154] width 4 height 4
checkbox input "false"
click at [107, 216] on button "Save" at bounding box center [102, 214] width 23 height 12
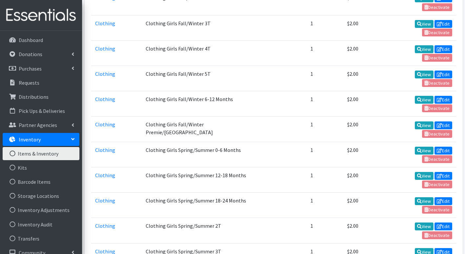
scroll to position [1148, 0]
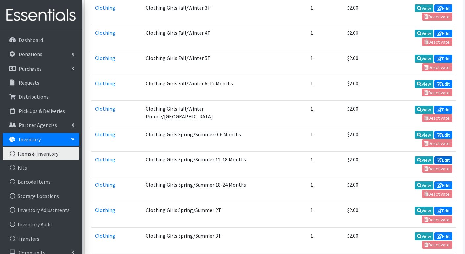
click at [447, 156] on link "Edit" at bounding box center [443, 160] width 18 height 8
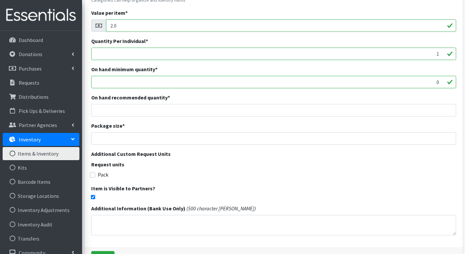
scroll to position [188, 0]
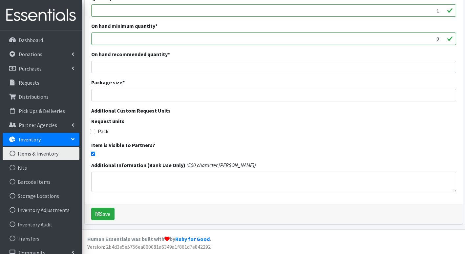
click at [92, 152] on input "checkbox" at bounding box center [93, 154] width 4 height 4
checkbox input "false"
click at [103, 214] on button "Save" at bounding box center [102, 214] width 23 height 12
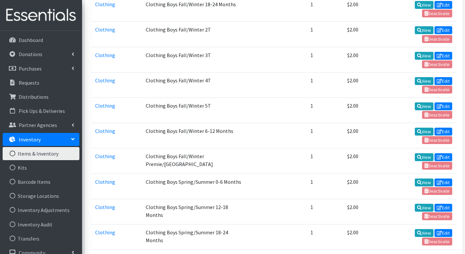
scroll to position [656, 0]
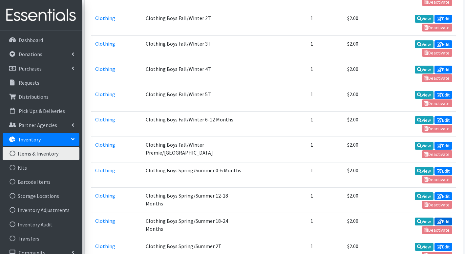
click at [447, 218] on link "Edit" at bounding box center [443, 222] width 18 height 8
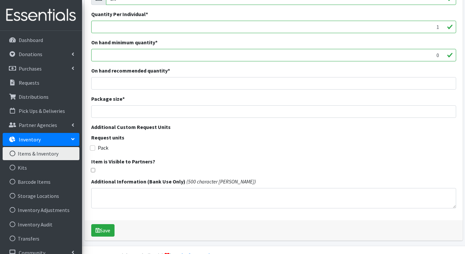
scroll to position [188, 0]
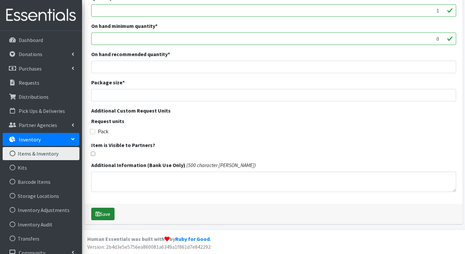
click at [105, 212] on button "Save" at bounding box center [102, 214] width 23 height 12
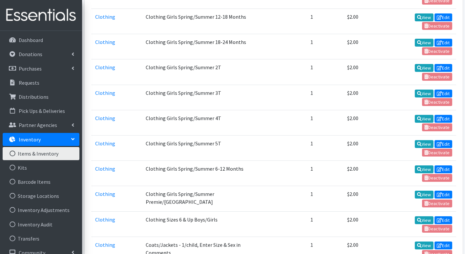
scroll to position [1280, 0]
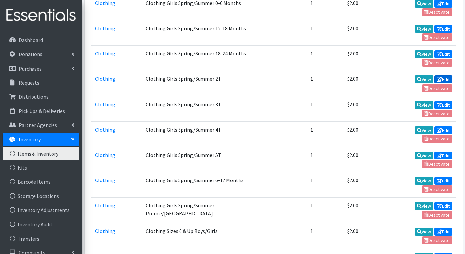
click at [446, 75] on link "Edit" at bounding box center [443, 79] width 18 height 8
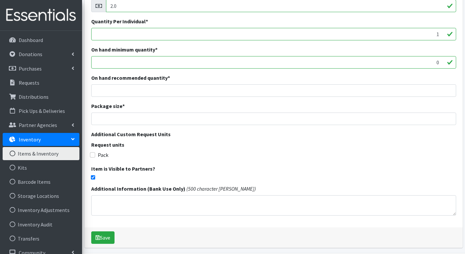
scroll to position [177, 0]
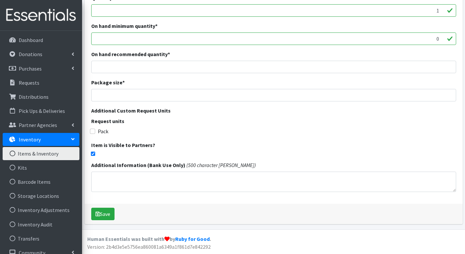
click at [92, 154] on input "checkbox" at bounding box center [93, 154] width 4 height 4
checkbox input "false"
click at [109, 215] on button "Save" at bounding box center [102, 214] width 23 height 12
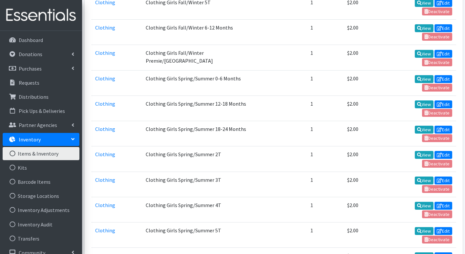
scroll to position [1214, 0]
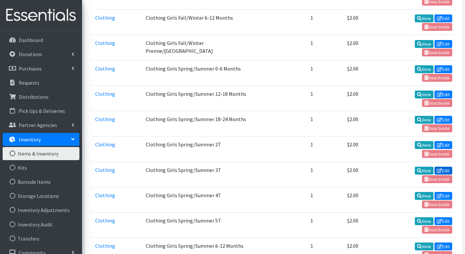
click at [444, 167] on link "Edit" at bounding box center [443, 171] width 18 height 8
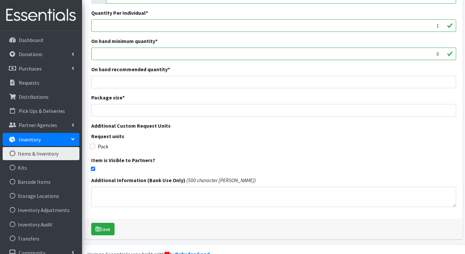
scroll to position [177, 0]
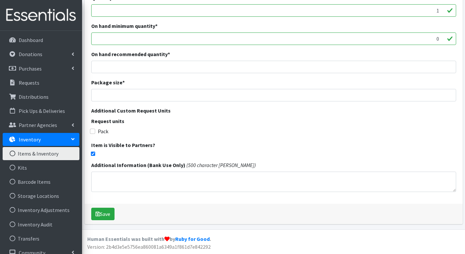
click at [93, 153] on input "checkbox" at bounding box center [93, 154] width 4 height 4
checkbox input "false"
click at [108, 214] on button "Save" at bounding box center [102, 214] width 23 height 12
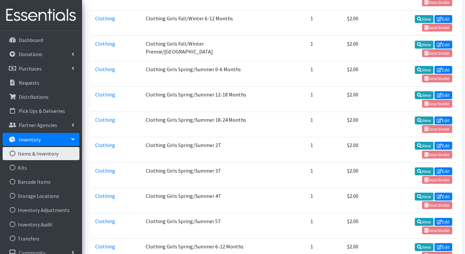
scroll to position [1214, 0]
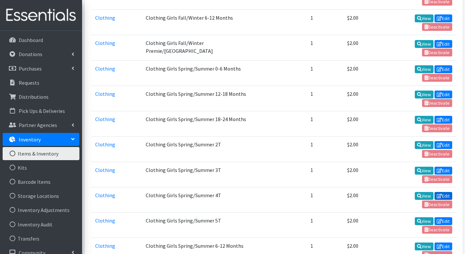
click at [447, 192] on link "Edit" at bounding box center [443, 196] width 18 height 8
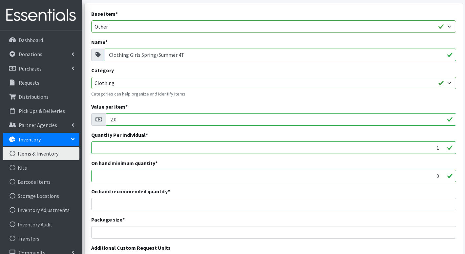
scroll to position [177, 0]
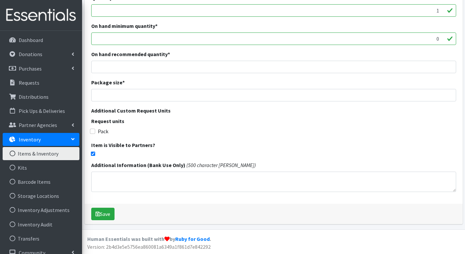
click at [91, 153] on input "checkbox" at bounding box center [93, 154] width 4 height 4
checkbox input "false"
click at [106, 216] on button "Save" at bounding box center [102, 214] width 23 height 12
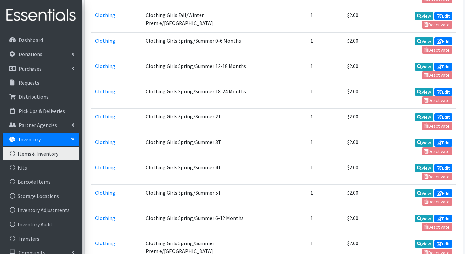
scroll to position [1247, 0]
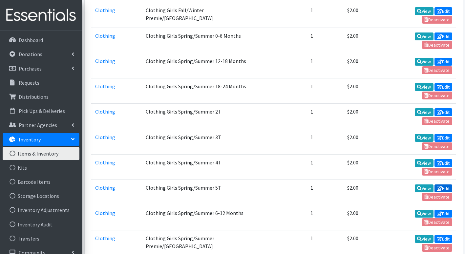
click at [444, 184] on link "Edit" at bounding box center [443, 188] width 18 height 8
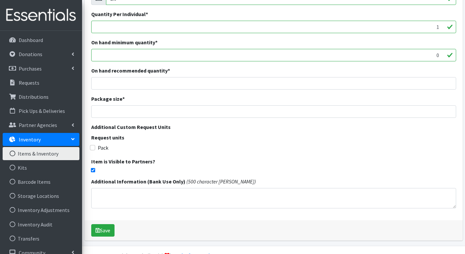
scroll to position [164, 0]
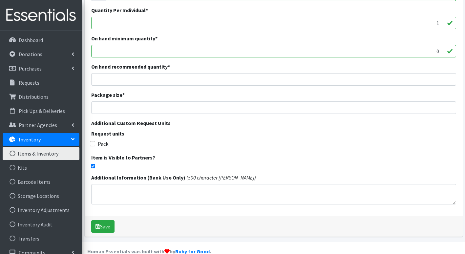
click at [93, 166] on input "checkbox" at bounding box center [93, 166] width 4 height 4
checkbox input "false"
click at [105, 228] on button "Save" at bounding box center [102, 226] width 23 height 12
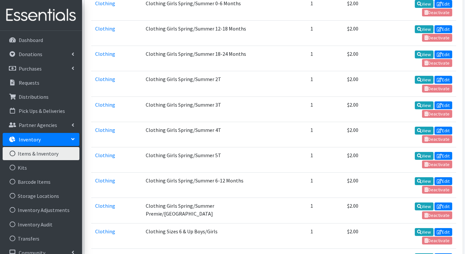
scroll to position [1280, 0]
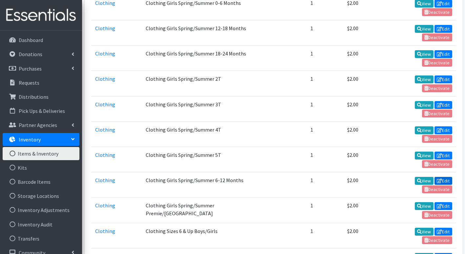
click at [447, 177] on link "Edit" at bounding box center [443, 181] width 18 height 8
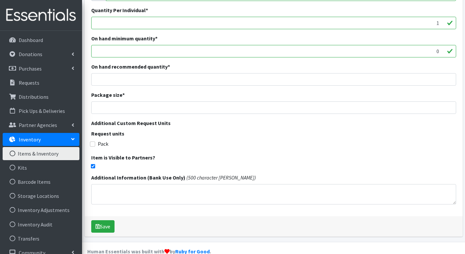
scroll to position [188, 0]
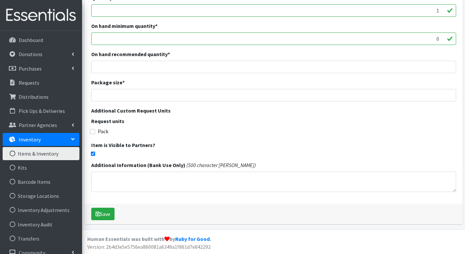
click at [95, 151] on div "Item is Visible to Partners?" at bounding box center [273, 148] width 365 height 15
click at [94, 154] on input "checkbox" at bounding box center [93, 154] width 4 height 4
checkbox input "false"
click at [108, 212] on button "Save" at bounding box center [102, 214] width 23 height 12
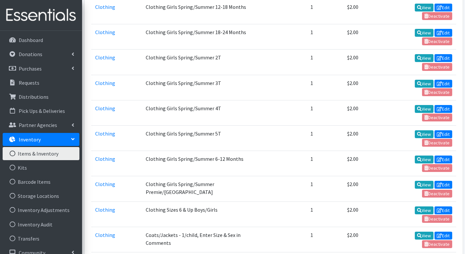
scroll to position [1312, 0]
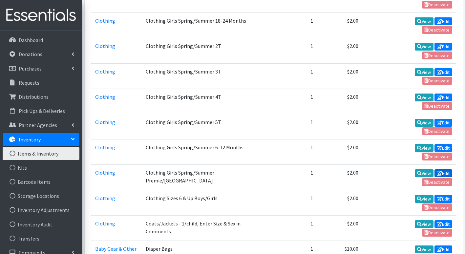
click at [443, 169] on link "Edit" at bounding box center [443, 173] width 18 height 8
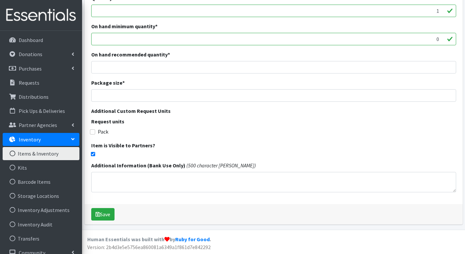
scroll to position [188, 0]
click at [95, 154] on input "checkbox" at bounding box center [93, 154] width 4 height 4
checkbox input "false"
click at [107, 214] on button "Save" at bounding box center [102, 214] width 23 height 12
